Goal: Information Seeking & Learning: Learn about a topic

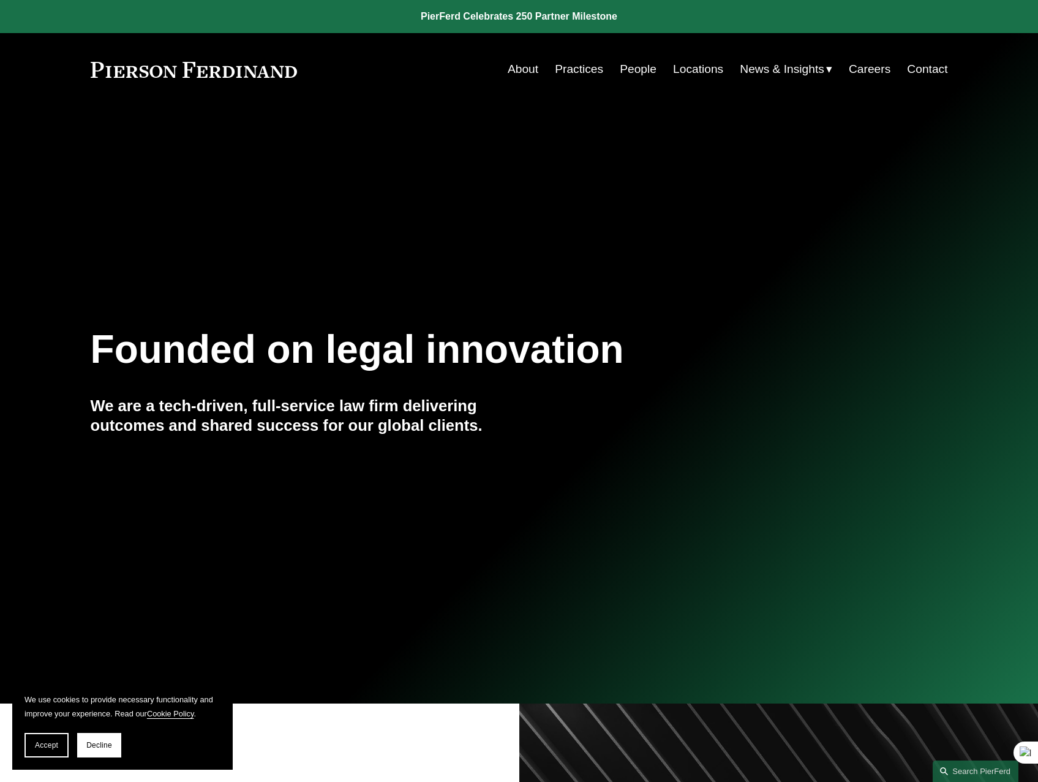
click at [866, 72] on link "Careers" at bounding box center [870, 69] width 42 height 23
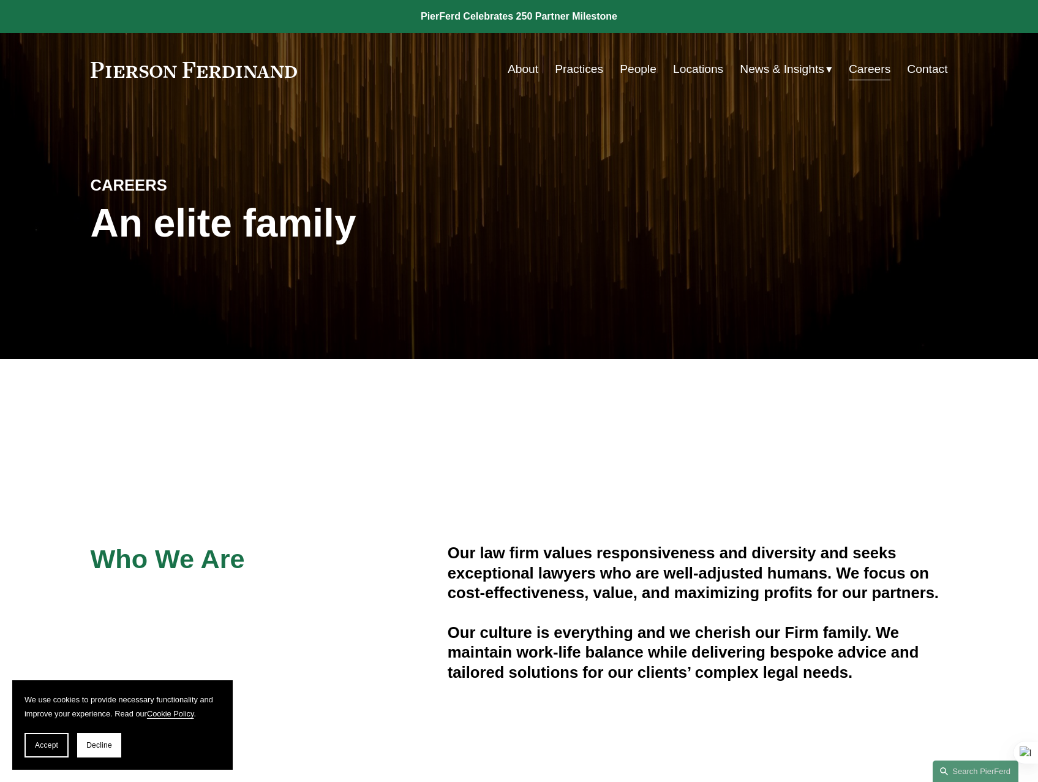
click at [580, 66] on link "Practices" at bounding box center [579, 69] width 48 height 23
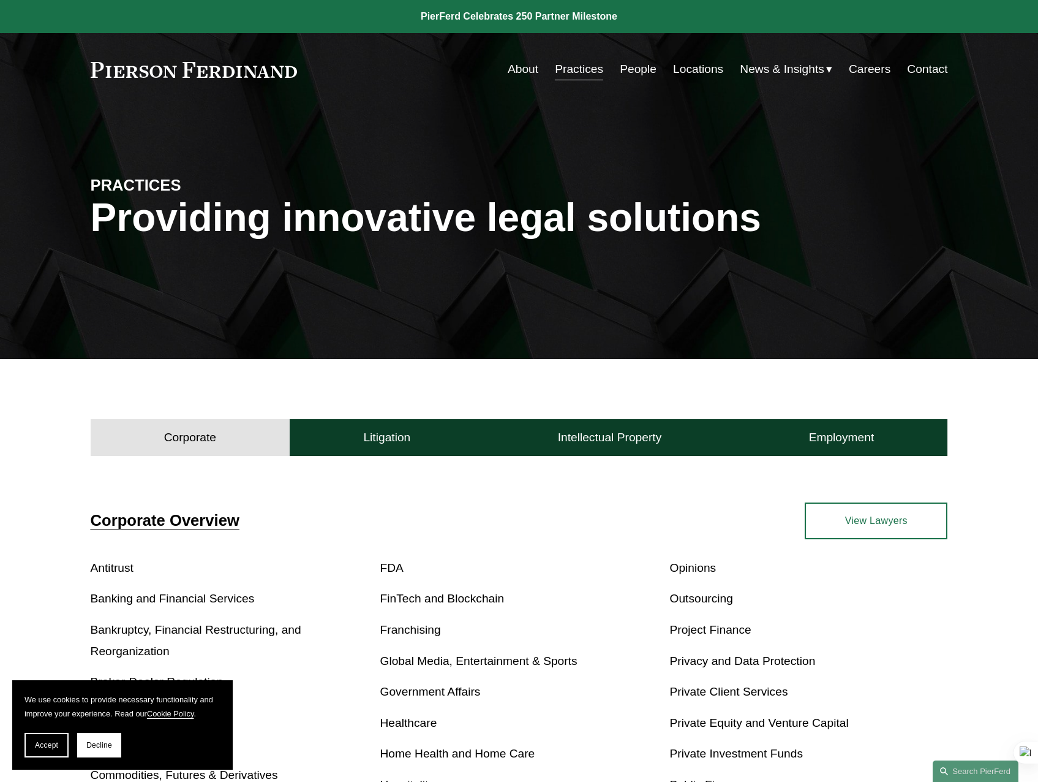
click at [592, 72] on link "Practices" at bounding box center [579, 69] width 48 height 23
click at [384, 449] on button "Litigation" at bounding box center [387, 437] width 194 height 37
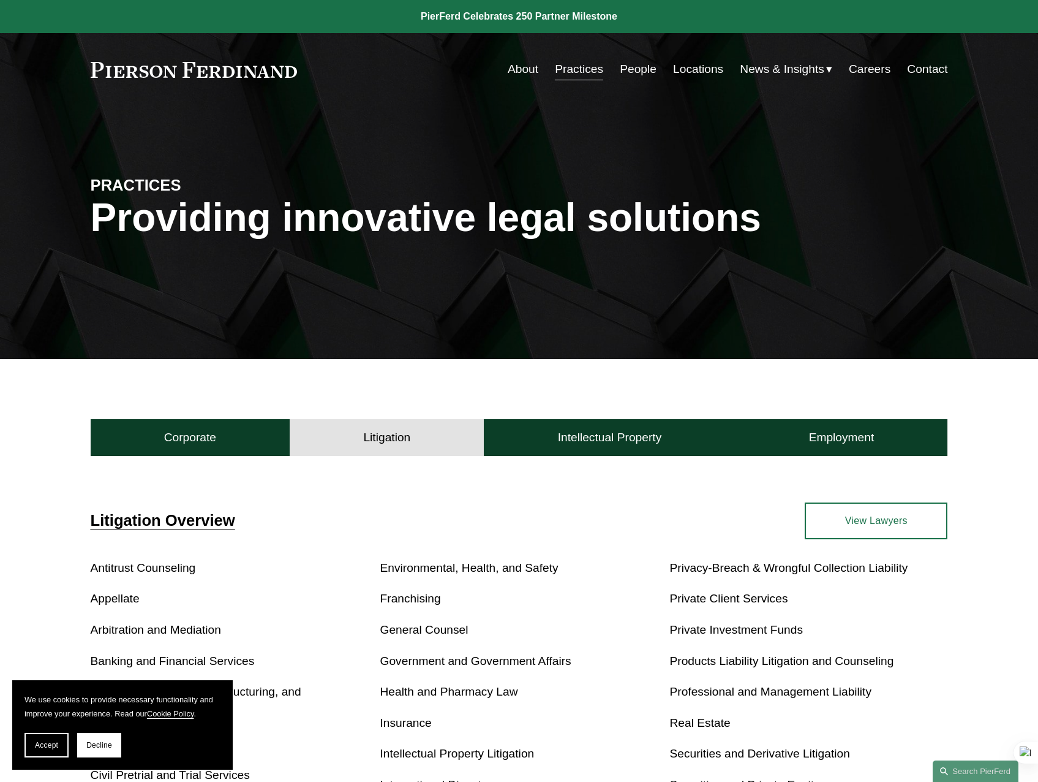
click at [570, 69] on link "Practices" at bounding box center [579, 69] width 48 height 23
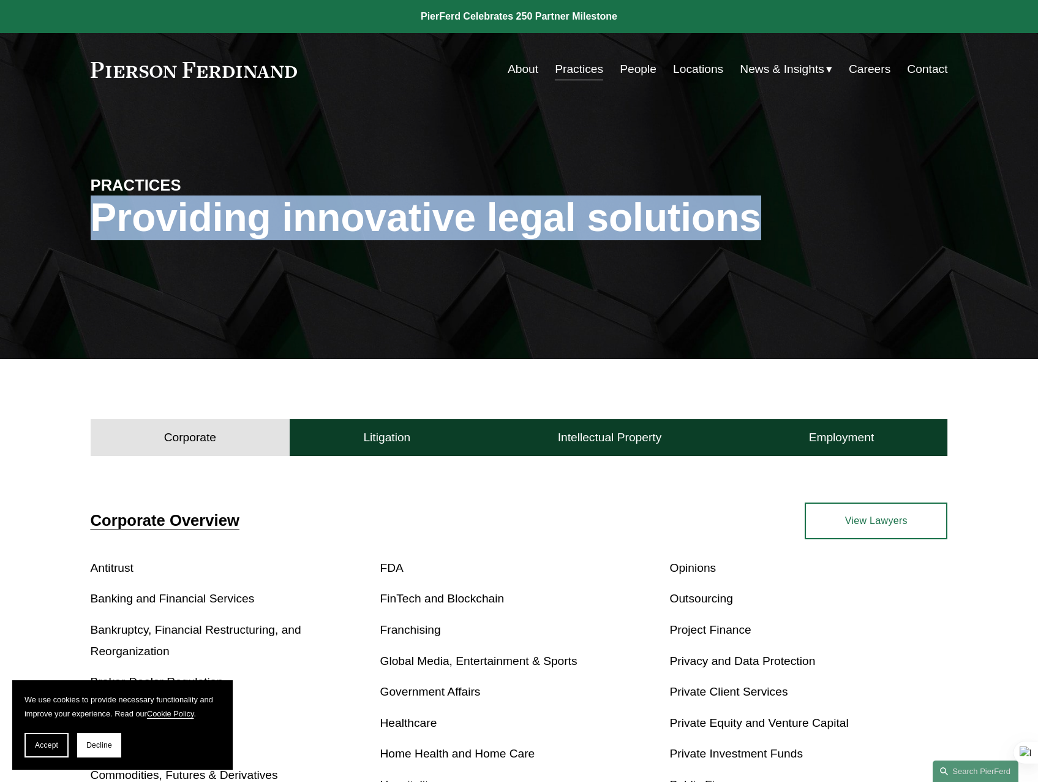
drag, startPoint x: 84, startPoint y: 215, endPoint x: 757, endPoint y: 230, distance: 672.8
click at [757, 230] on div "PRACTICES Providing innovative legal solutions" at bounding box center [519, 232] width 1038 height 184
click at [757, 230] on h1 "Providing innovative legal solutions" at bounding box center [520, 217] width 858 height 45
drag, startPoint x: 787, startPoint y: 224, endPoint x: 88, endPoint y: 225, distance: 698.4
click at [88, 225] on div "PRACTICES Providing innovative legal solutions" at bounding box center [519, 232] width 1038 height 184
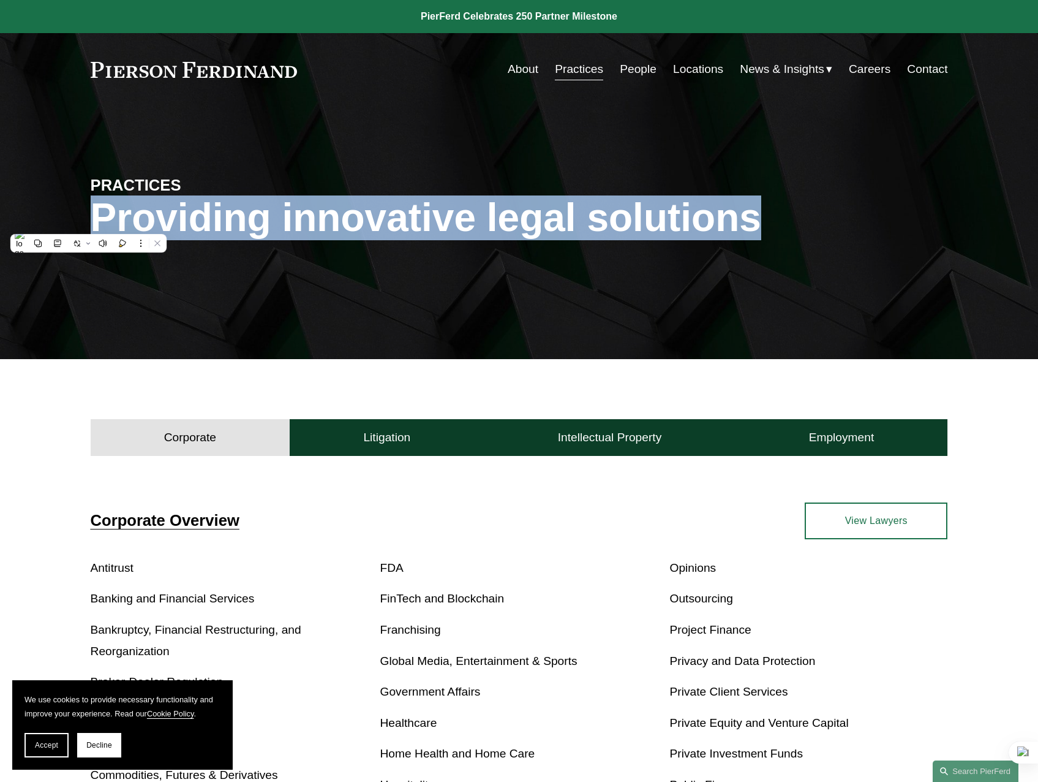
drag, startPoint x: 88, startPoint y: 225, endPoint x: 88, endPoint y: 270, distance: 45.3
click at [88, 270] on div "PRACTICES Providing innovative legal solutions" at bounding box center [519, 232] width 1038 height 184
drag, startPoint x: 90, startPoint y: 215, endPoint x: 783, endPoint y: 230, distance: 693.0
click at [783, 230] on h1 "Providing innovative legal solutions" at bounding box center [520, 217] width 858 height 45
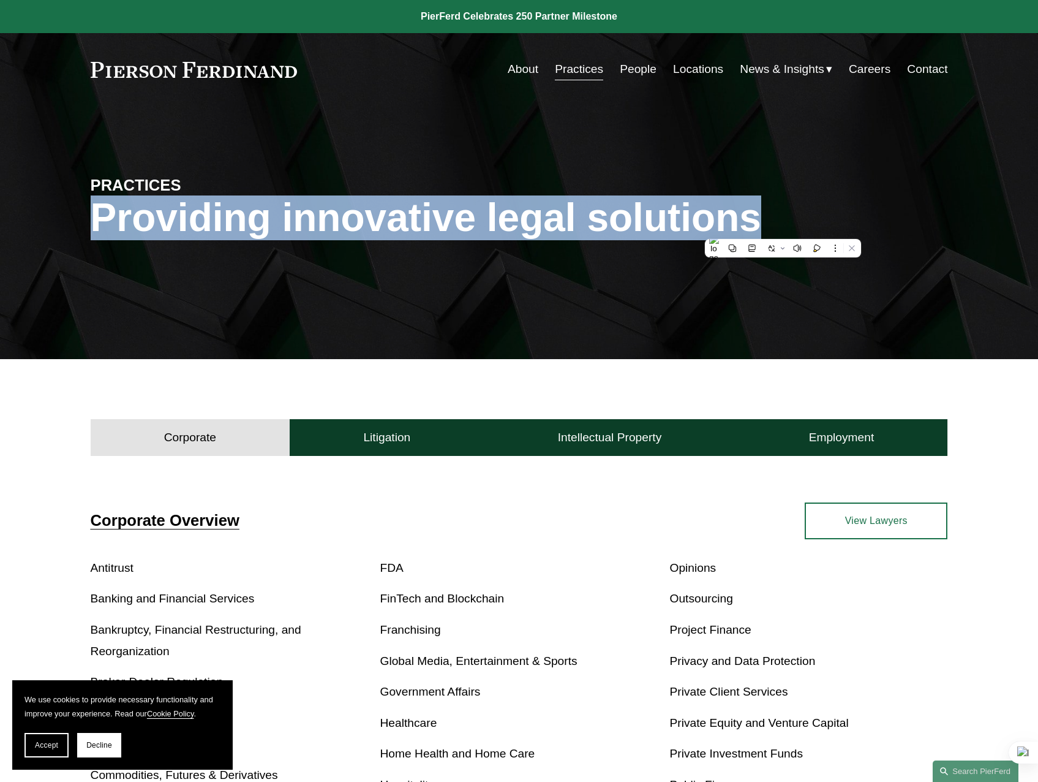
click at [783, 230] on h1 "Providing innovative legal solutions" at bounding box center [520, 217] width 858 height 45
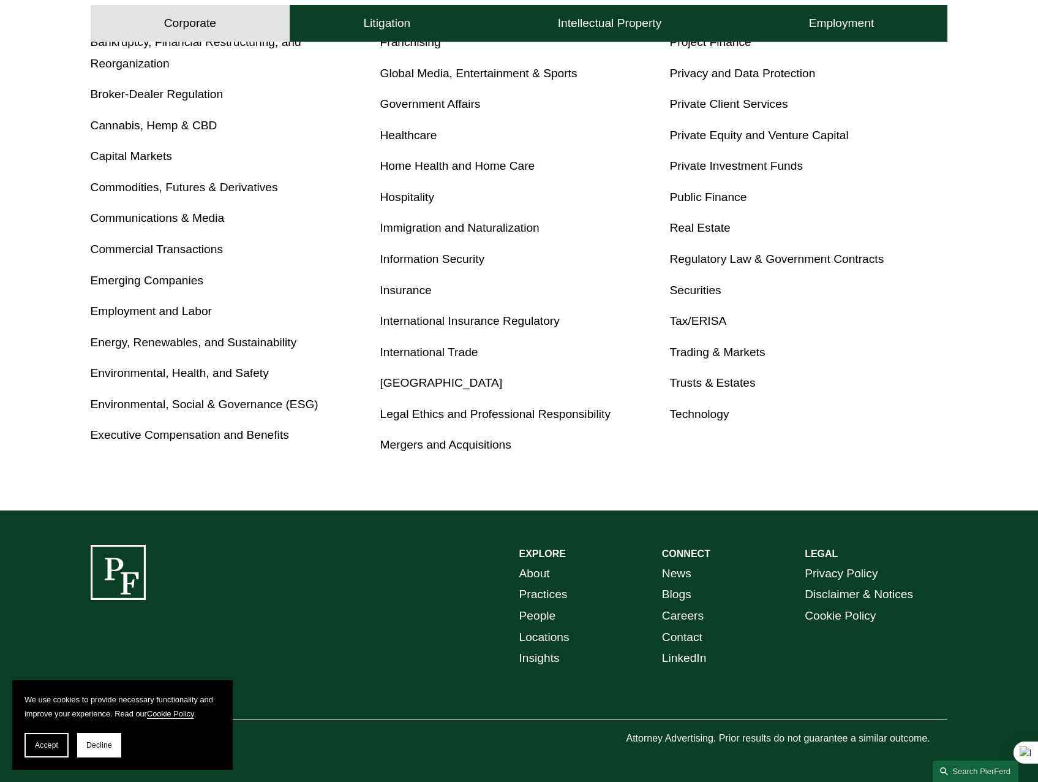
scroll to position [140, 0]
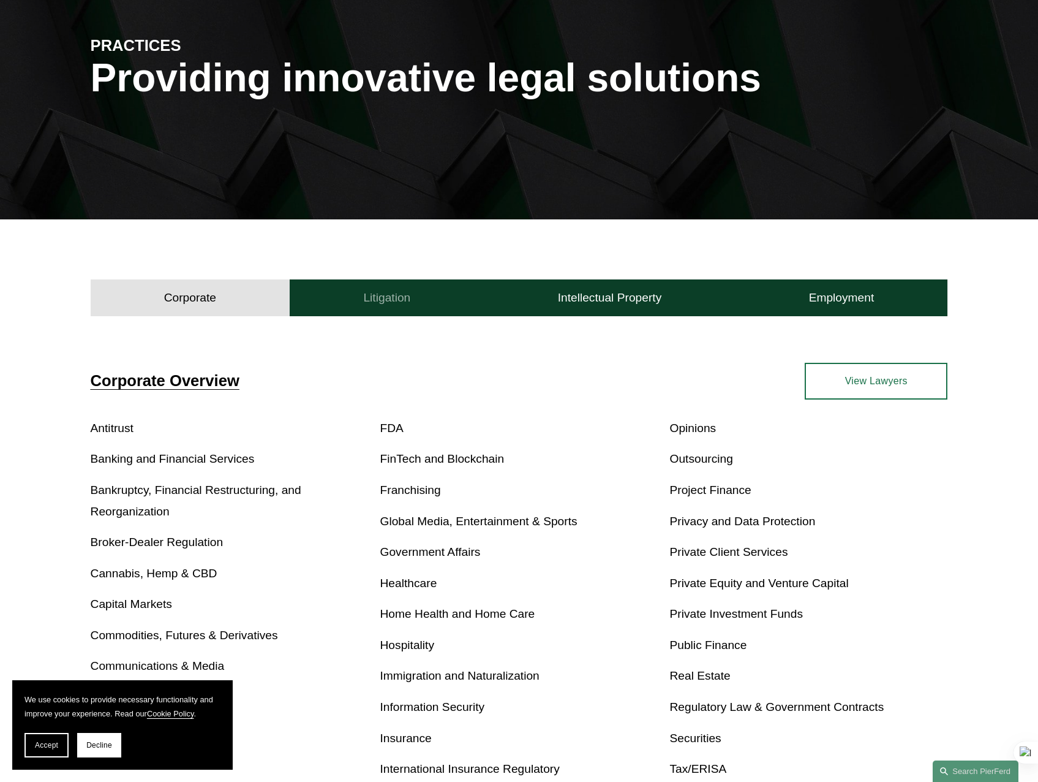
click at [384, 303] on h4 "Litigation" at bounding box center [386, 297] width 47 height 15
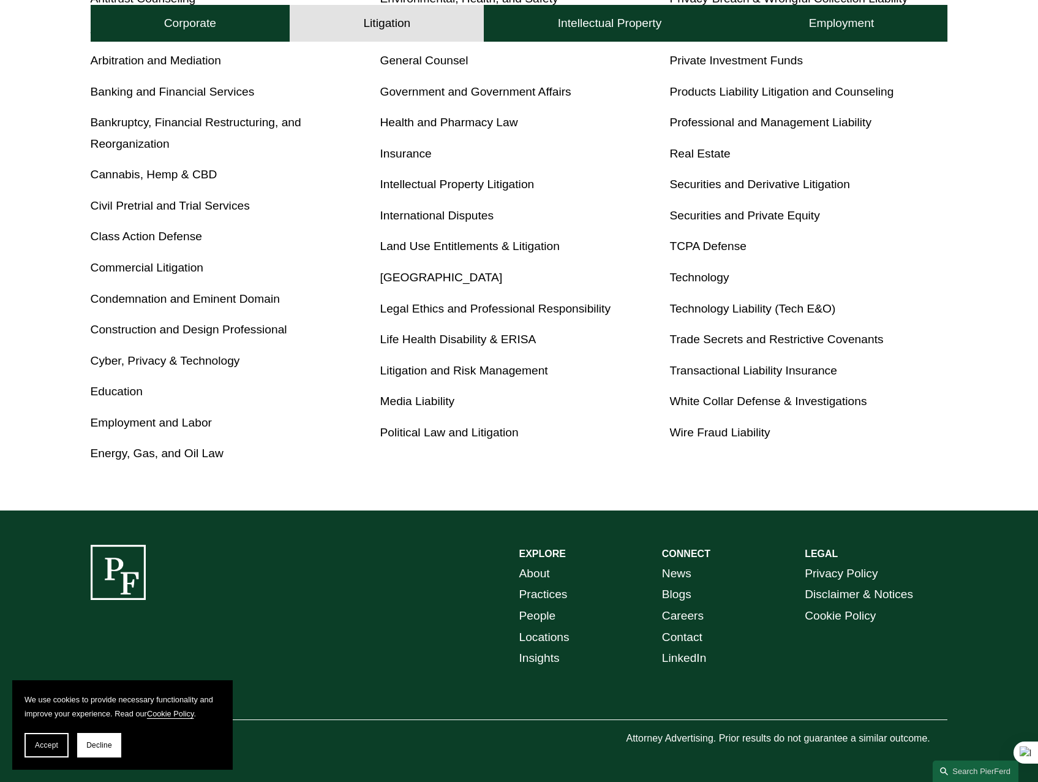
scroll to position [346, 0]
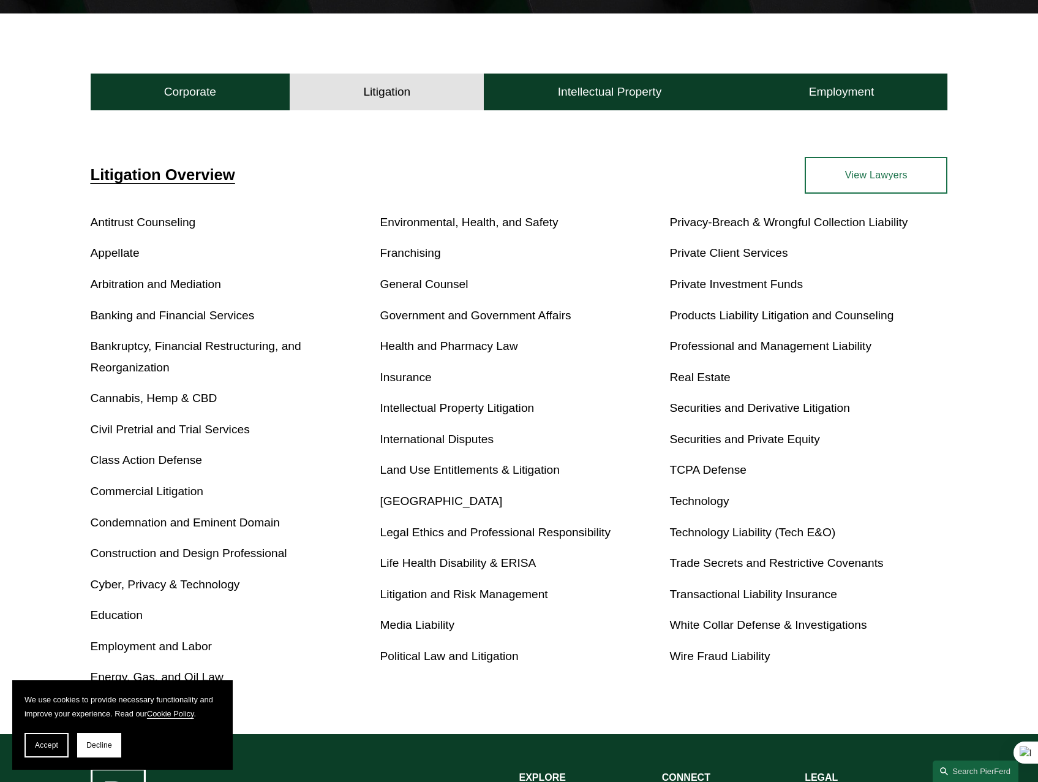
click at [423, 317] on link "Government and Government Affairs" at bounding box center [475, 315] width 191 height 13
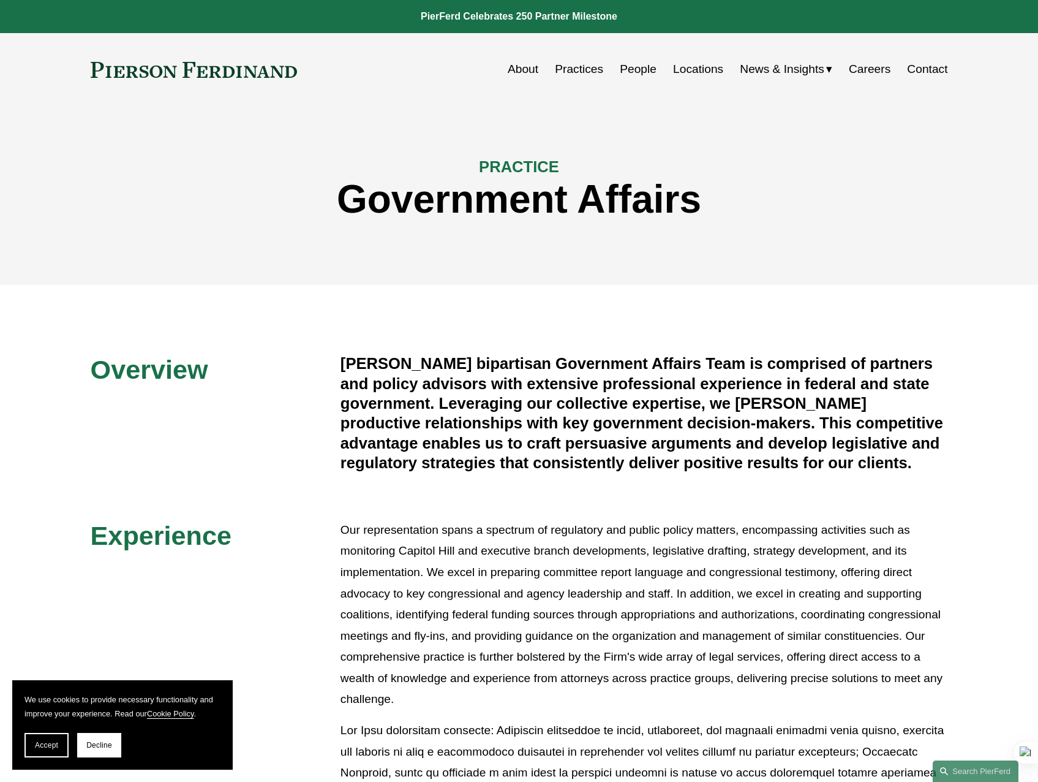
click at [575, 64] on link "Practices" at bounding box center [579, 69] width 48 height 23
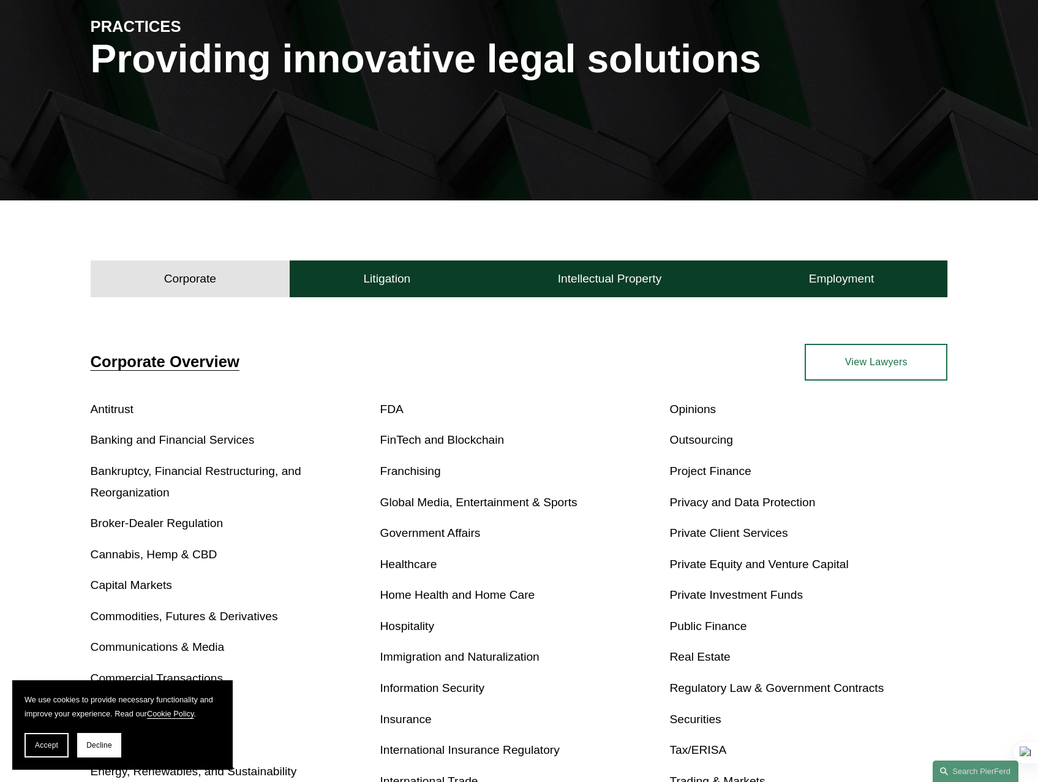
scroll to position [140, 0]
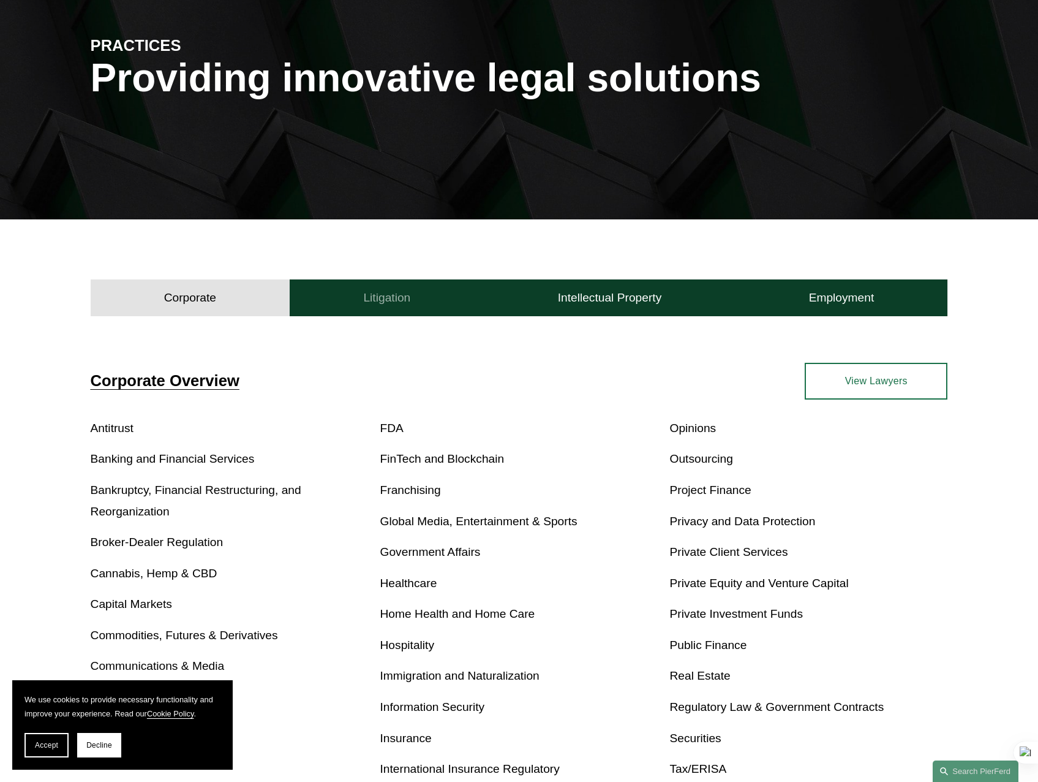
click at [387, 295] on h4 "Litigation" at bounding box center [386, 297] width 47 height 15
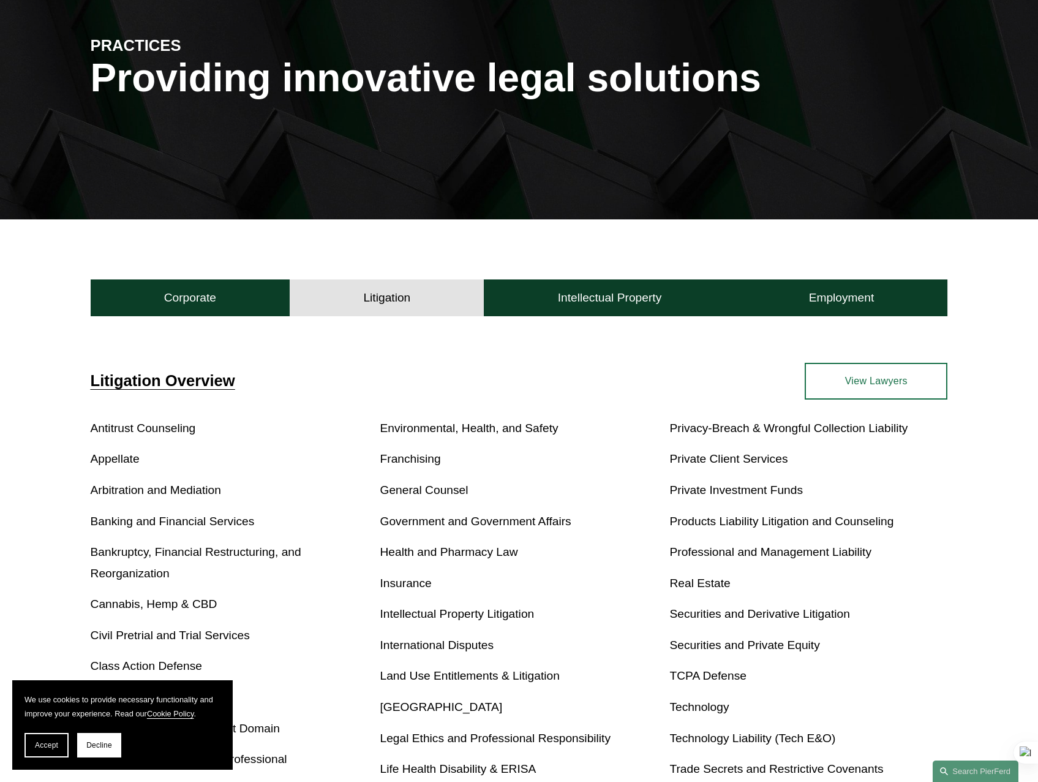
scroll to position [0, 0]
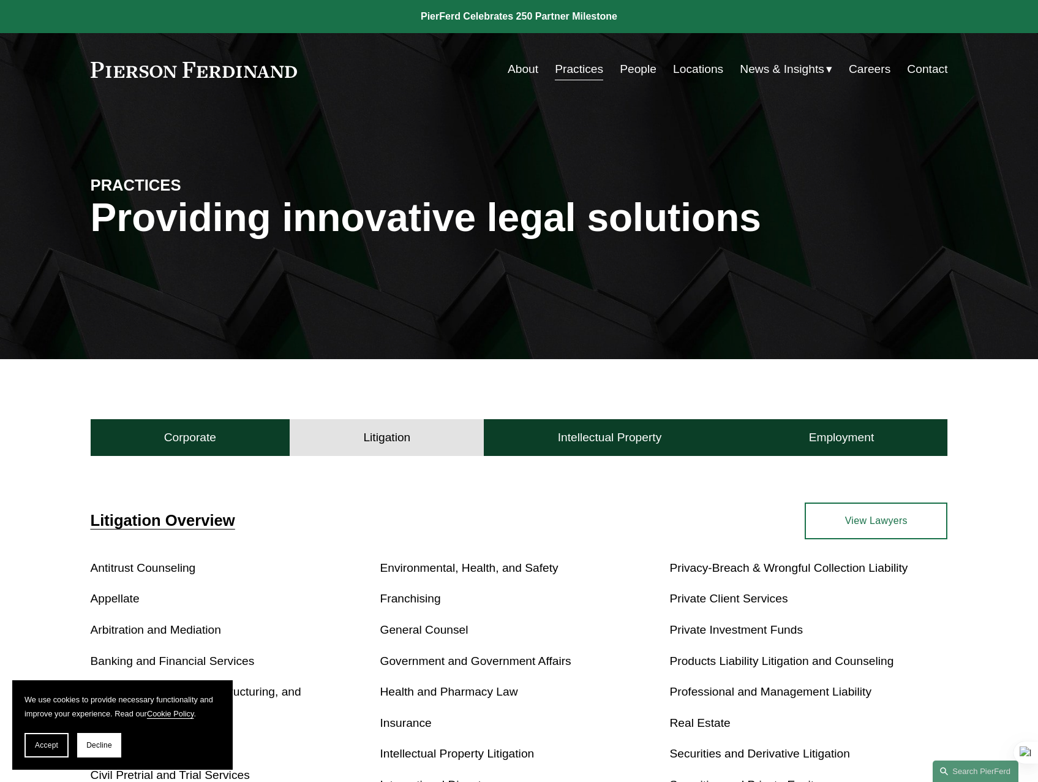
click at [634, 64] on link "People" at bounding box center [638, 69] width 37 height 23
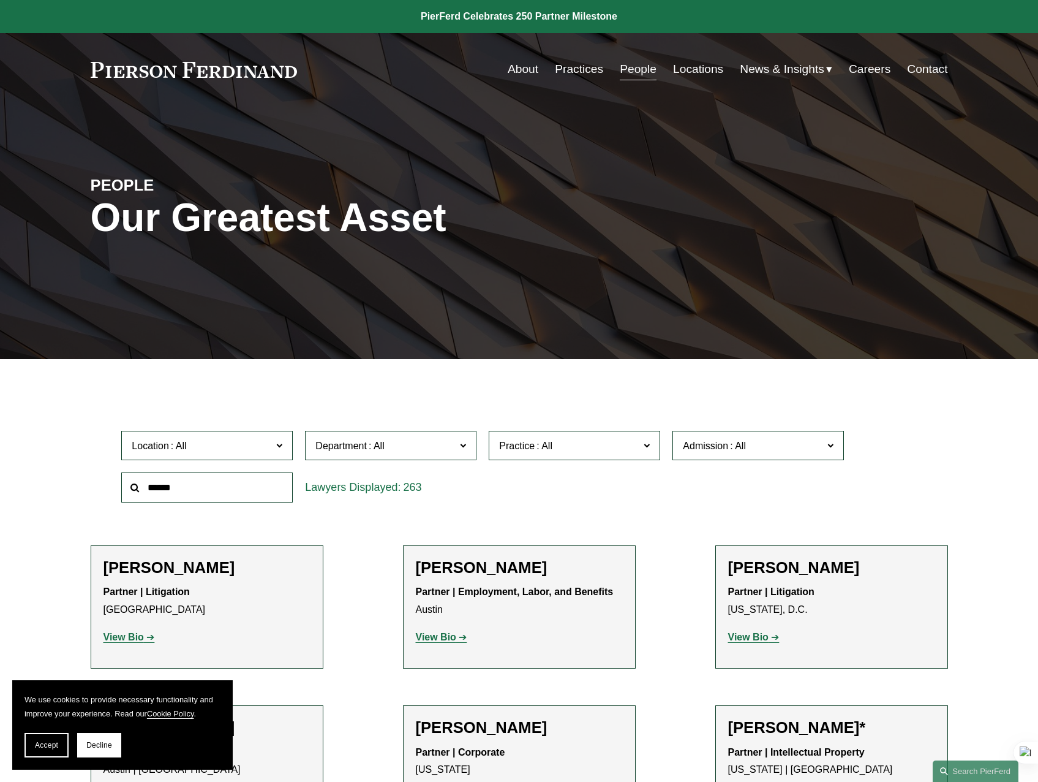
click at [195, 488] on input "text" at bounding box center [207, 487] width 172 height 30
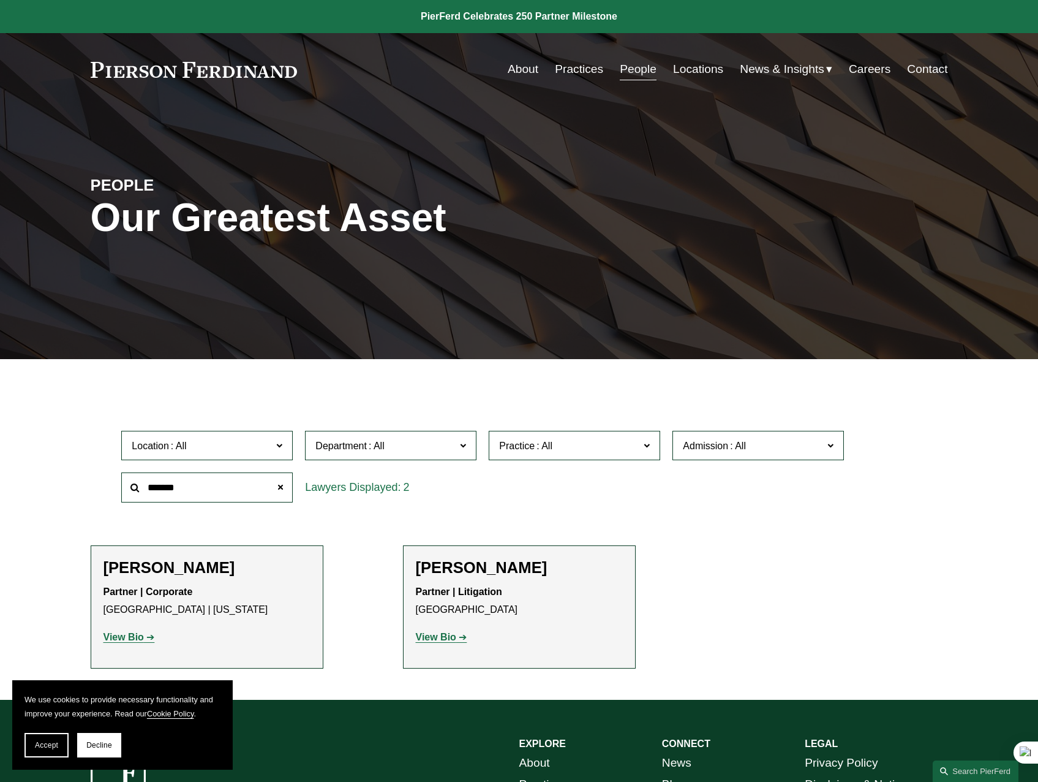
type input "*******"
click at [447, 641] on strong "View Bio" at bounding box center [436, 637] width 40 height 10
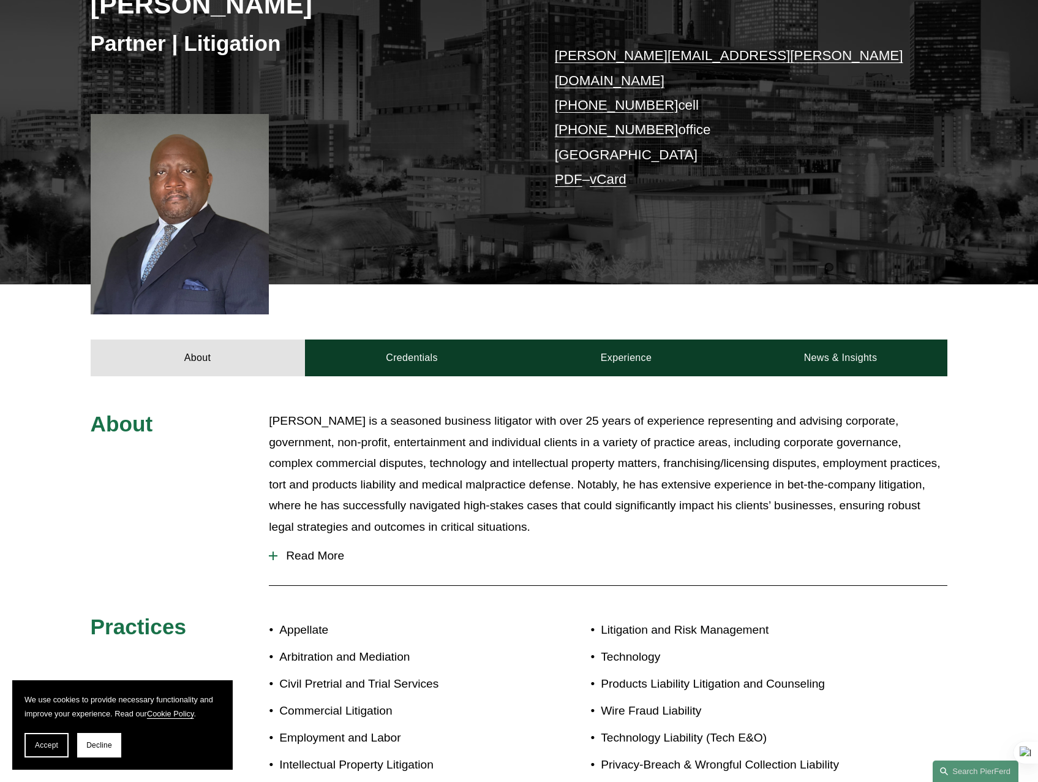
scroll to position [225, 0]
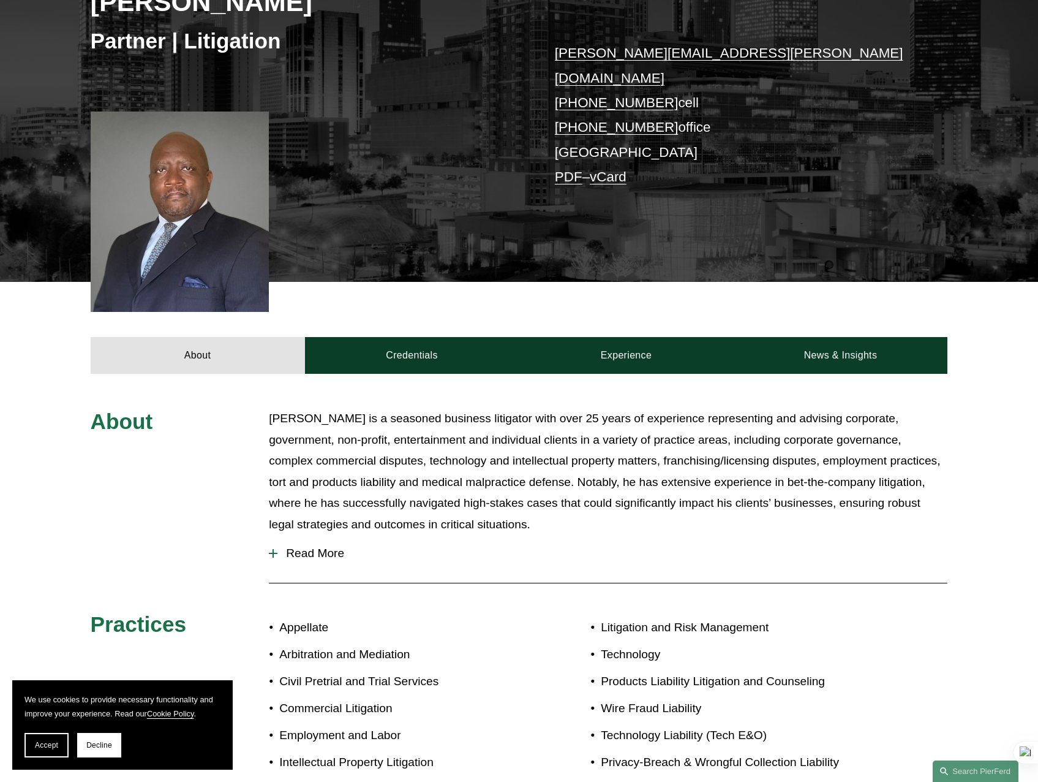
click at [272, 549] on div at bounding box center [273, 553] width 9 height 9
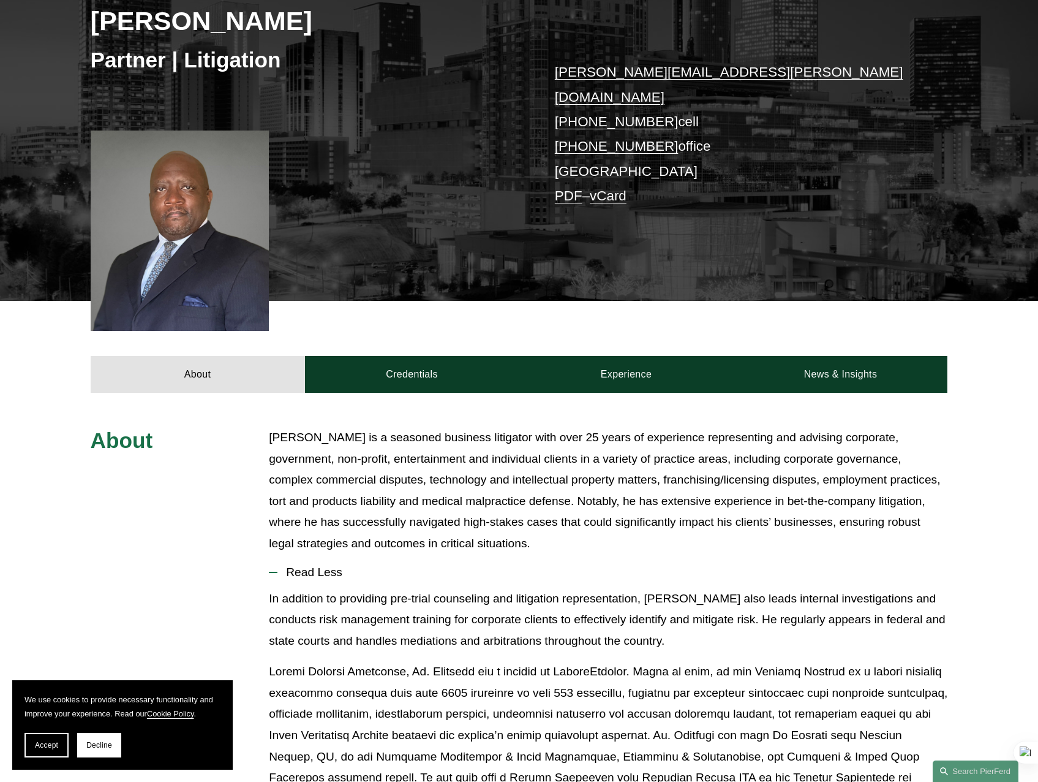
scroll to position [0, 0]
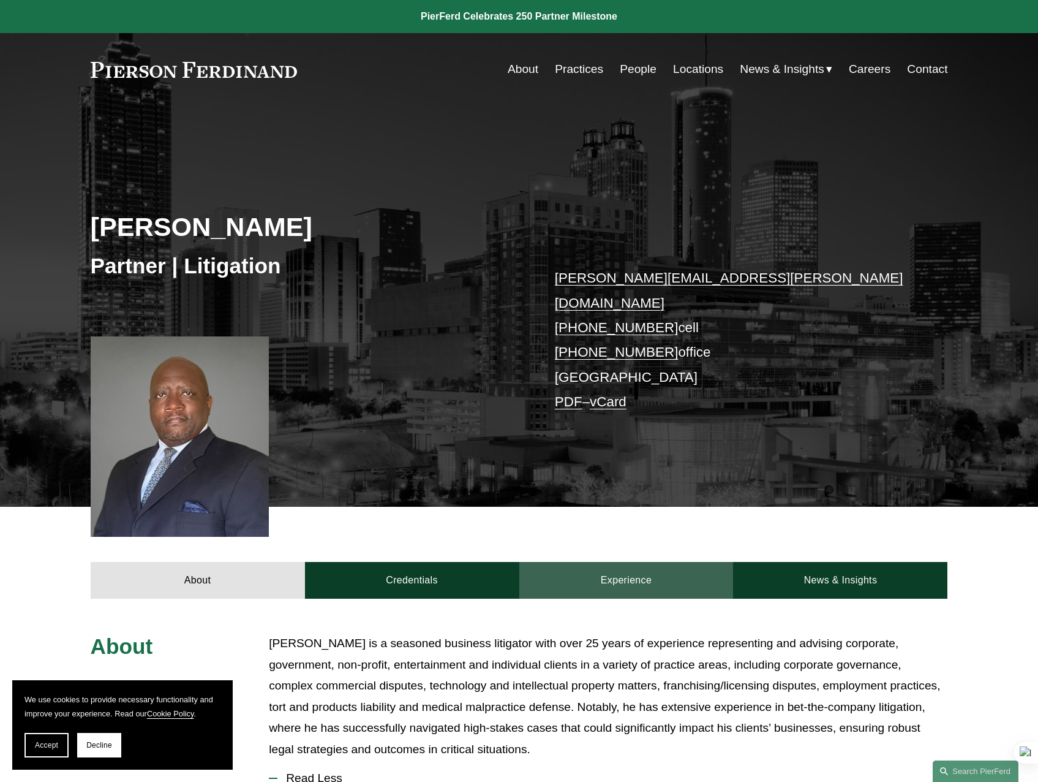
click at [679, 573] on link "Experience" at bounding box center [627, 580] width 214 height 37
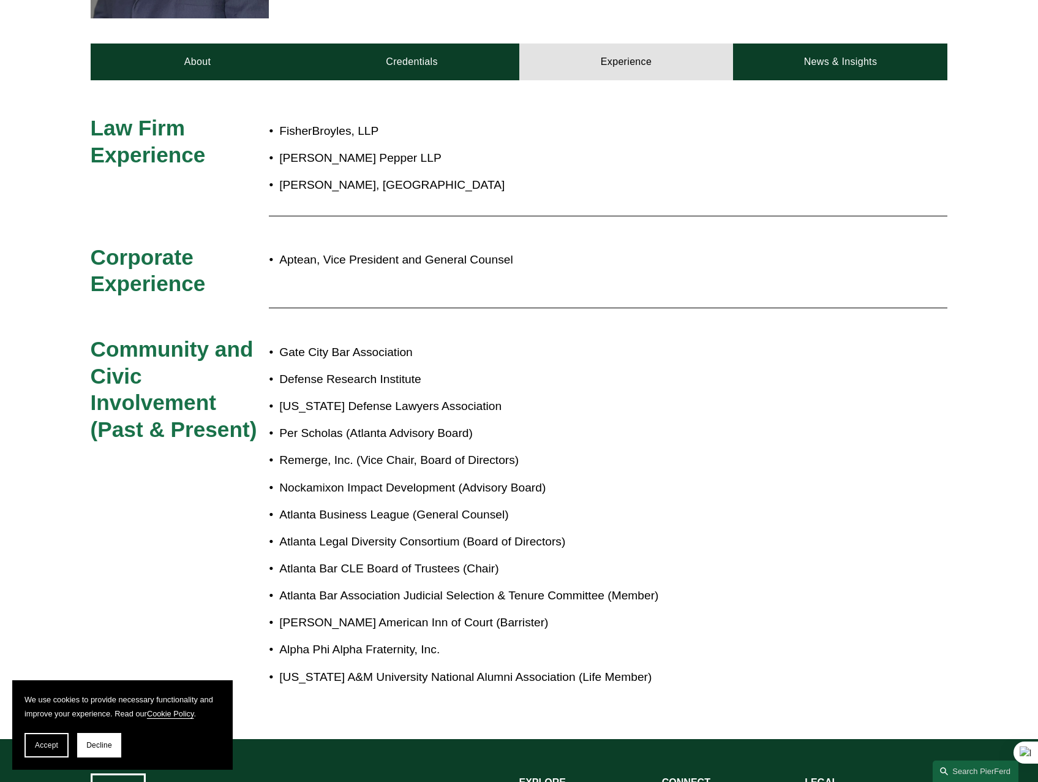
scroll to position [504, 0]
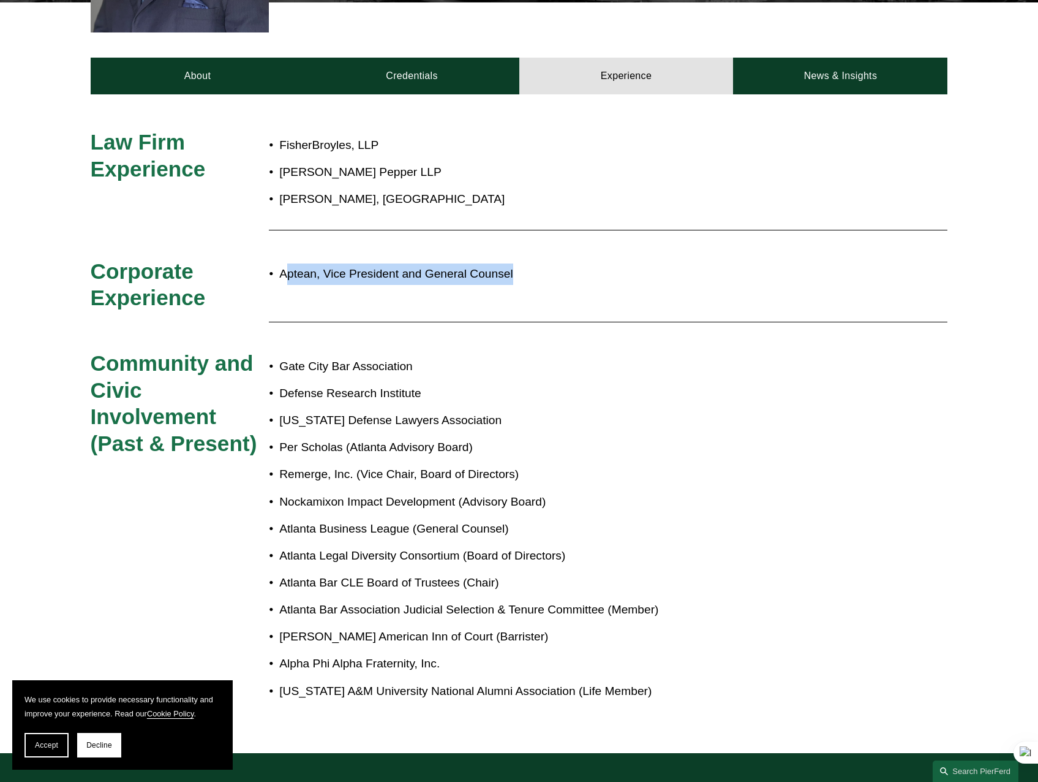
drag, startPoint x: 284, startPoint y: 254, endPoint x: 531, endPoint y: 263, distance: 247.7
click at [531, 263] on p "Aptean, Vice President and General Counsel" at bounding box center [559, 273] width 561 height 21
drag, startPoint x: 276, startPoint y: 120, endPoint x: 382, endPoint y: 121, distance: 106.0
click at [382, 135] on p "FisherBroyles, LLP" at bounding box center [559, 145] width 561 height 21
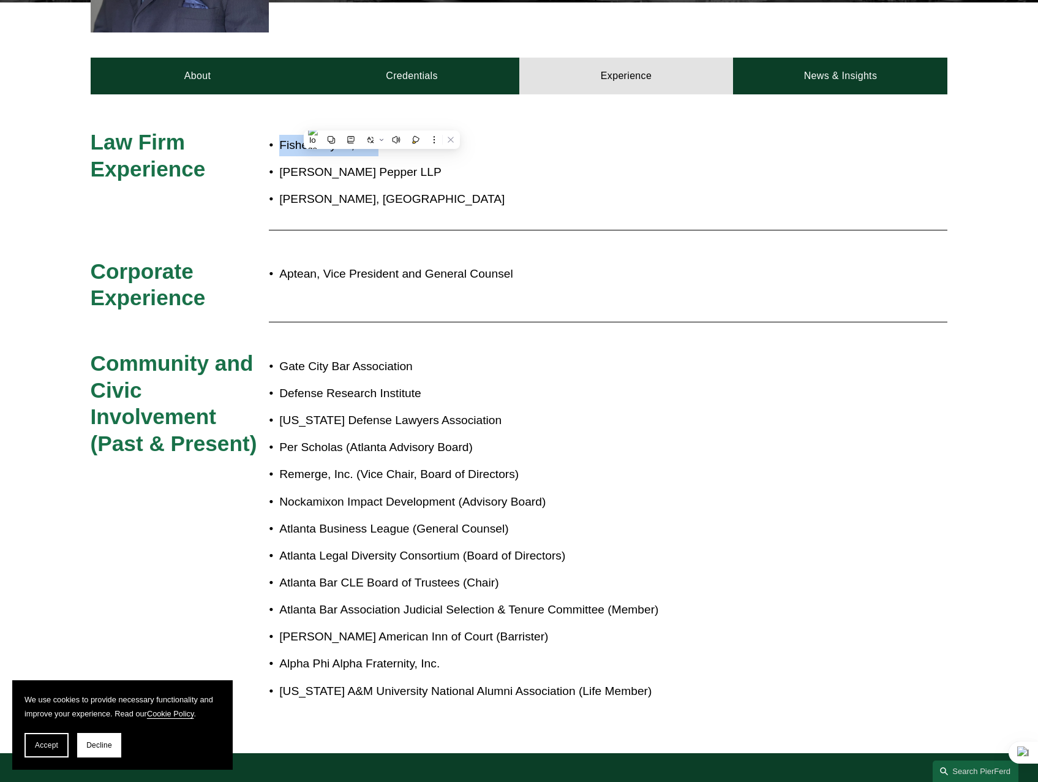
drag, startPoint x: 382, startPoint y: 121, endPoint x: 368, endPoint y: 124, distance: 14.3
copy p "FisherBroyles, LLP"
